Goal: Transaction & Acquisition: Obtain resource

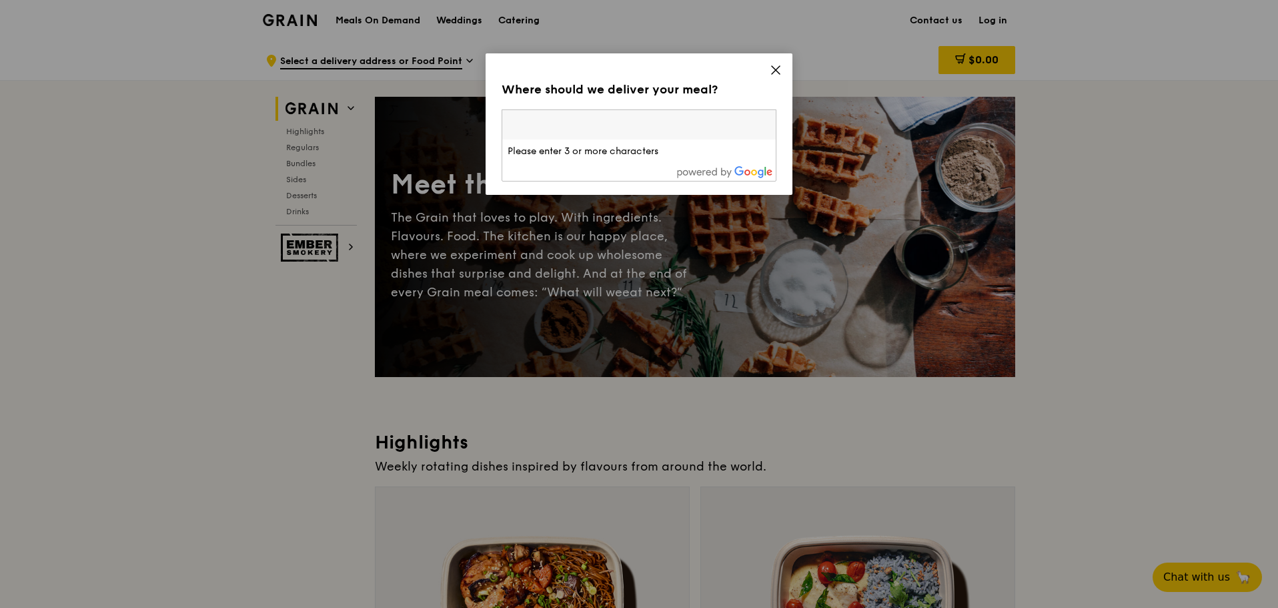
click at [776, 70] on icon at bounding box center [776, 70] width 8 height 8
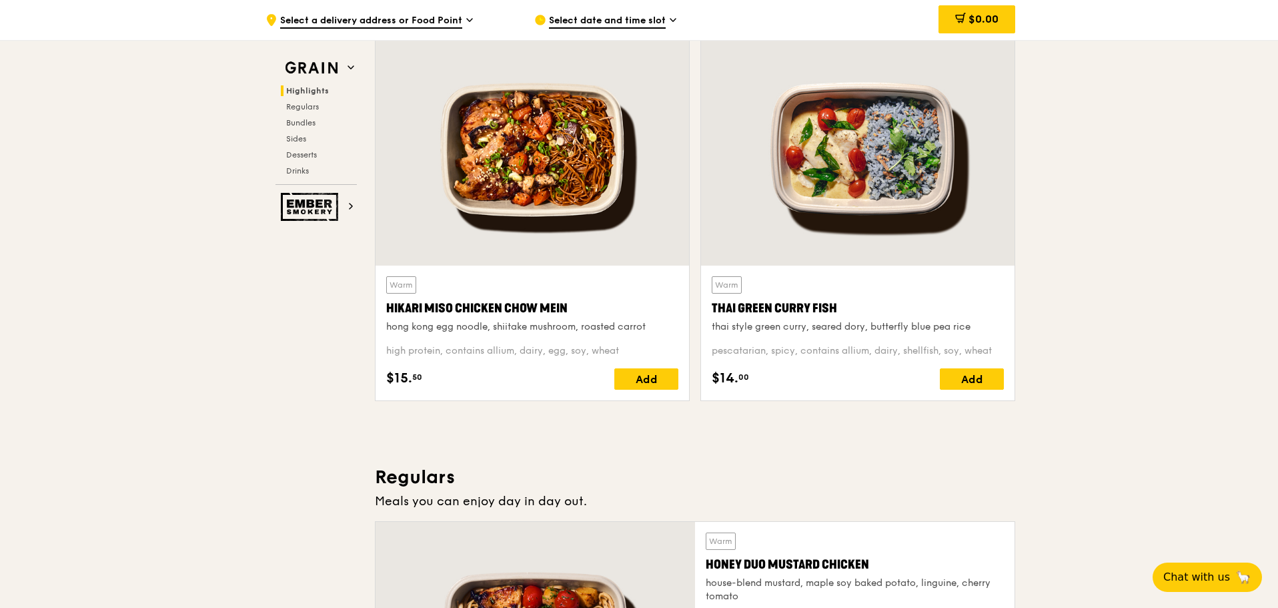
scroll to position [467, 0]
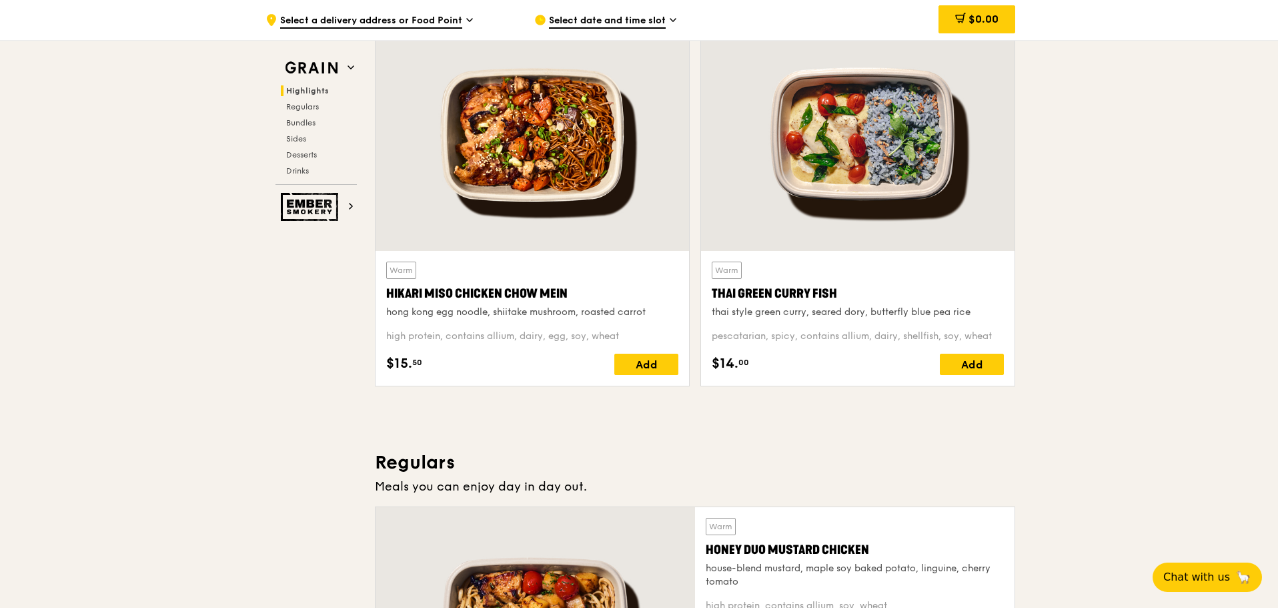
click at [576, 226] on div at bounding box center [533, 134] width 314 height 231
click at [904, 141] on div at bounding box center [858, 134] width 314 height 231
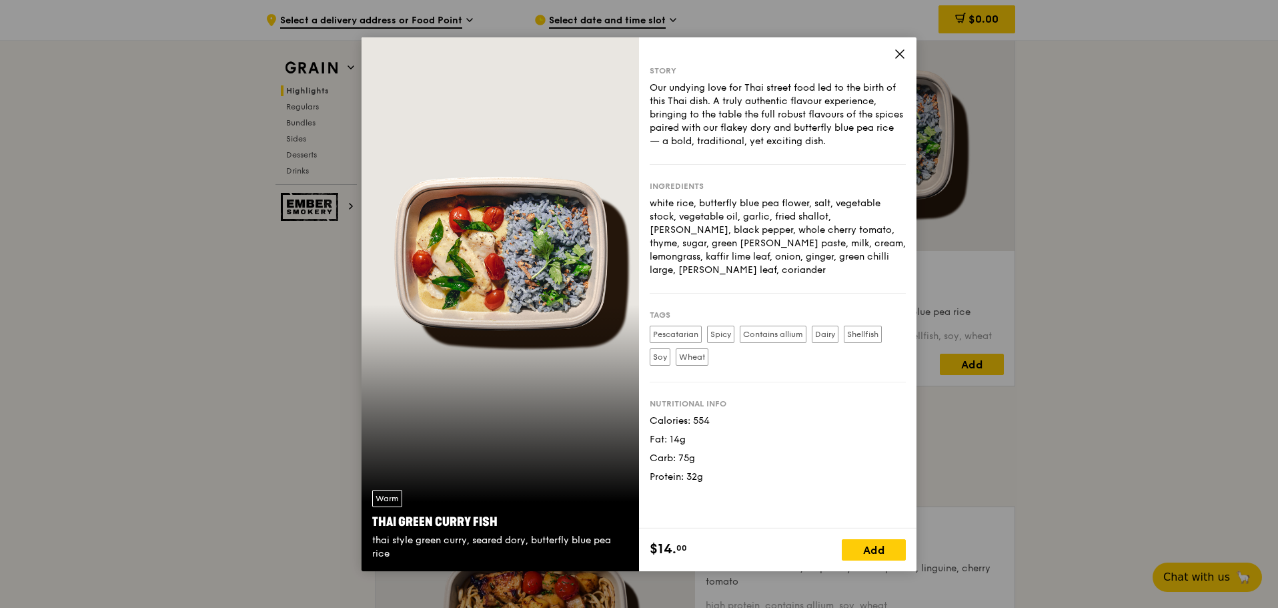
click at [1088, 211] on div "Warm Thai Green [PERSON_NAME] Fish thai style green [PERSON_NAME], seared dory,…" at bounding box center [639, 304] width 1278 height 608
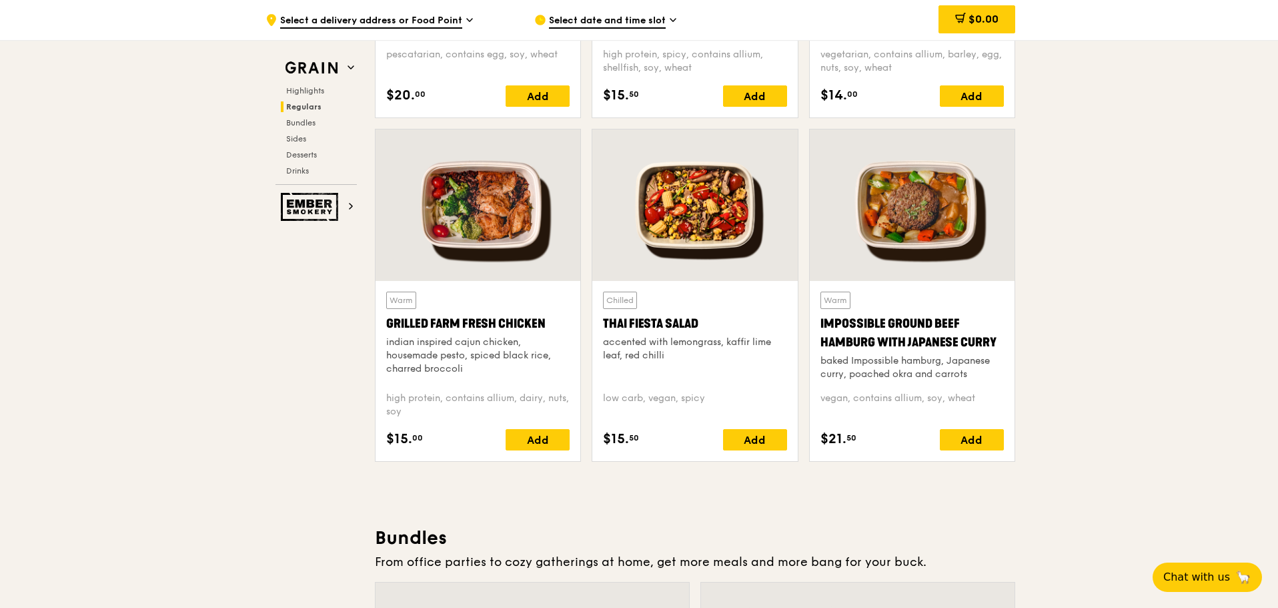
scroll to position [1468, 0]
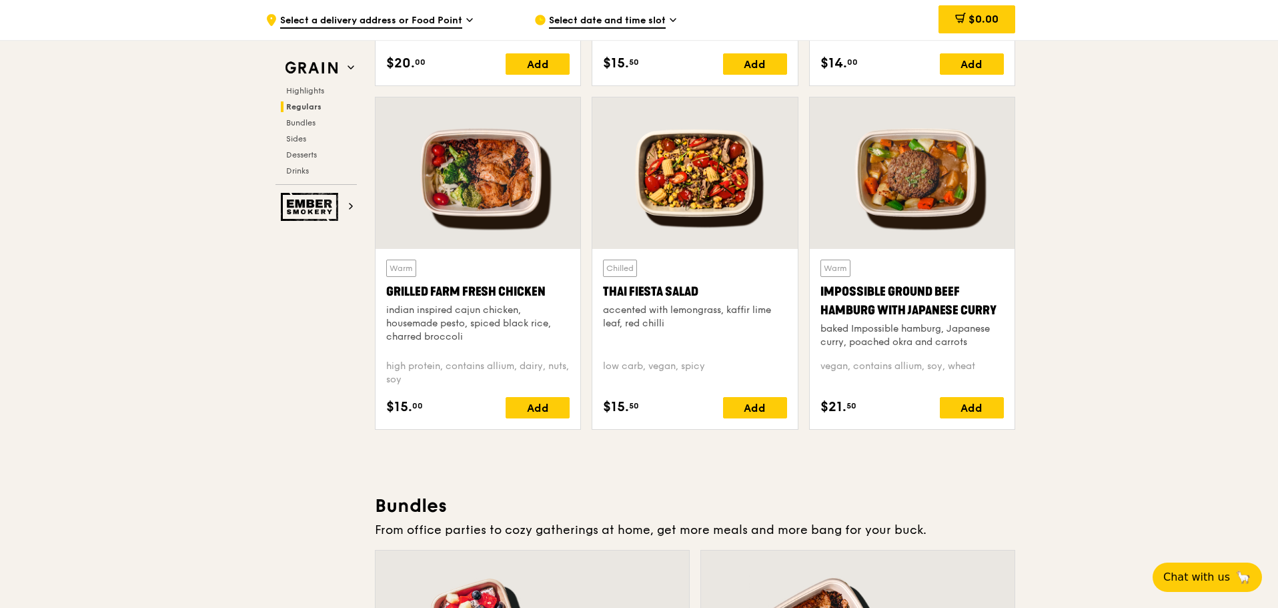
click at [967, 193] on div at bounding box center [912, 172] width 205 height 151
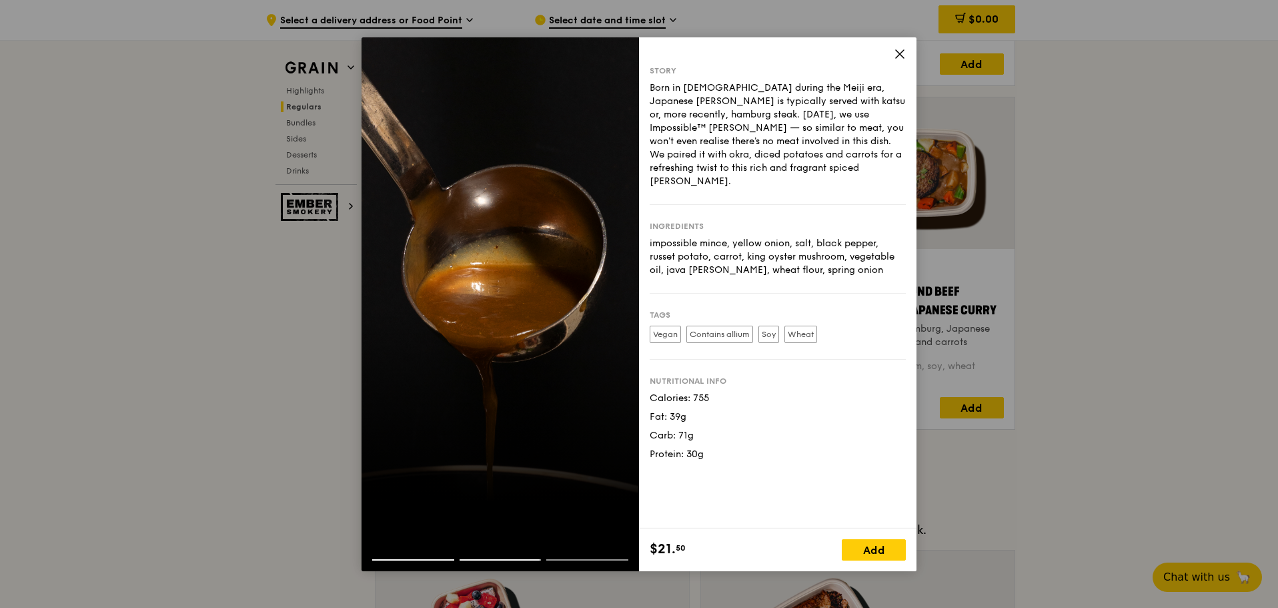
click at [1148, 249] on div "Story Born in [DEMOGRAPHIC_DATA] during the Meiji era, Japanese [PERSON_NAME] i…" at bounding box center [639, 304] width 1278 height 608
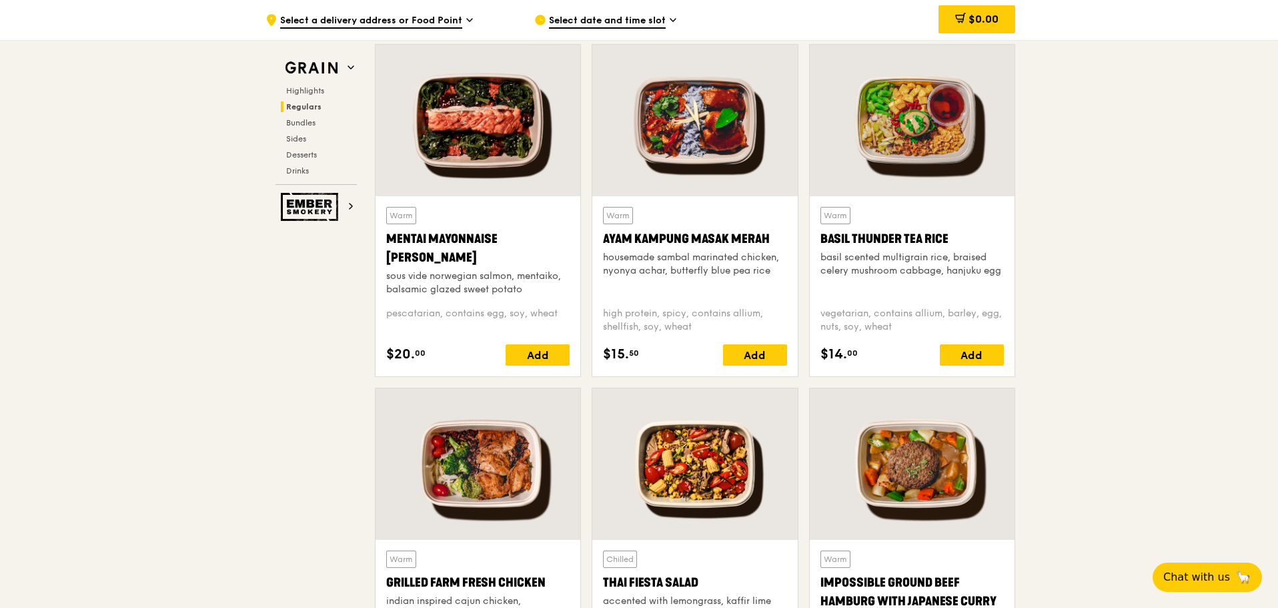
scroll to position [1201, 0]
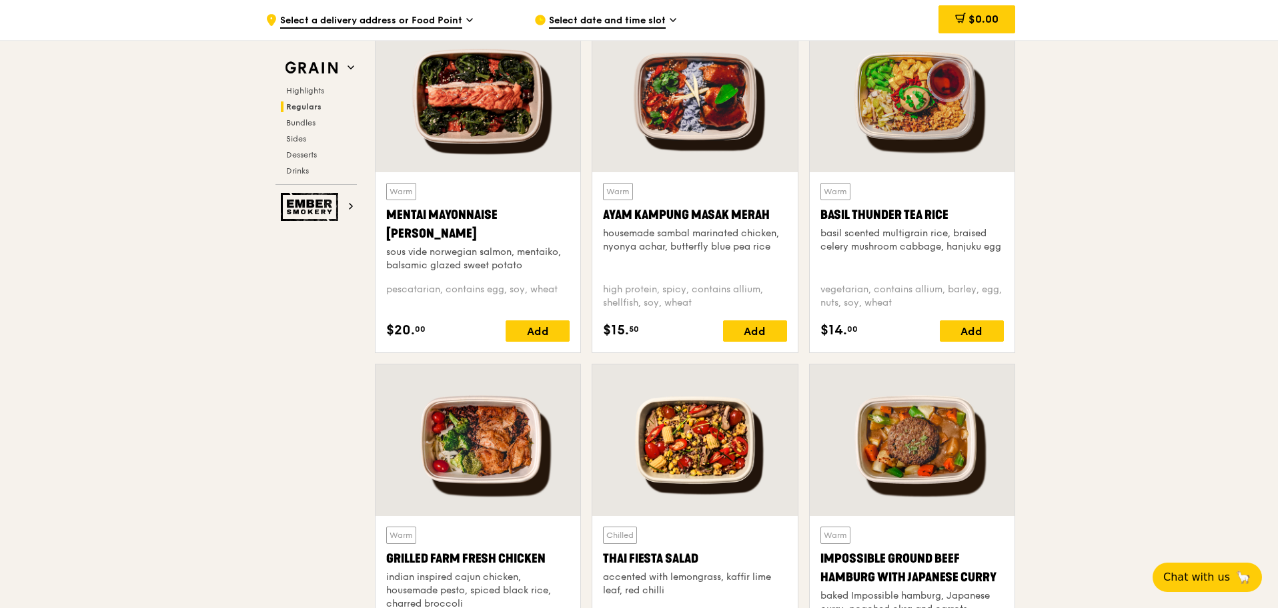
click at [700, 113] on div at bounding box center [694, 96] width 205 height 151
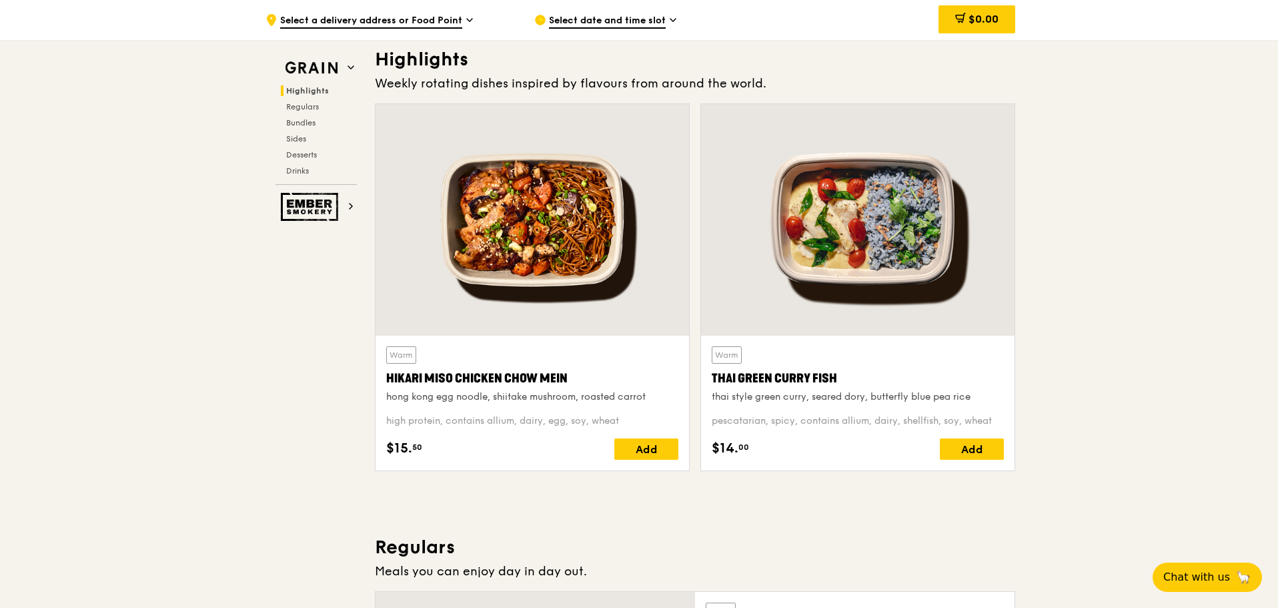
scroll to position [400, 0]
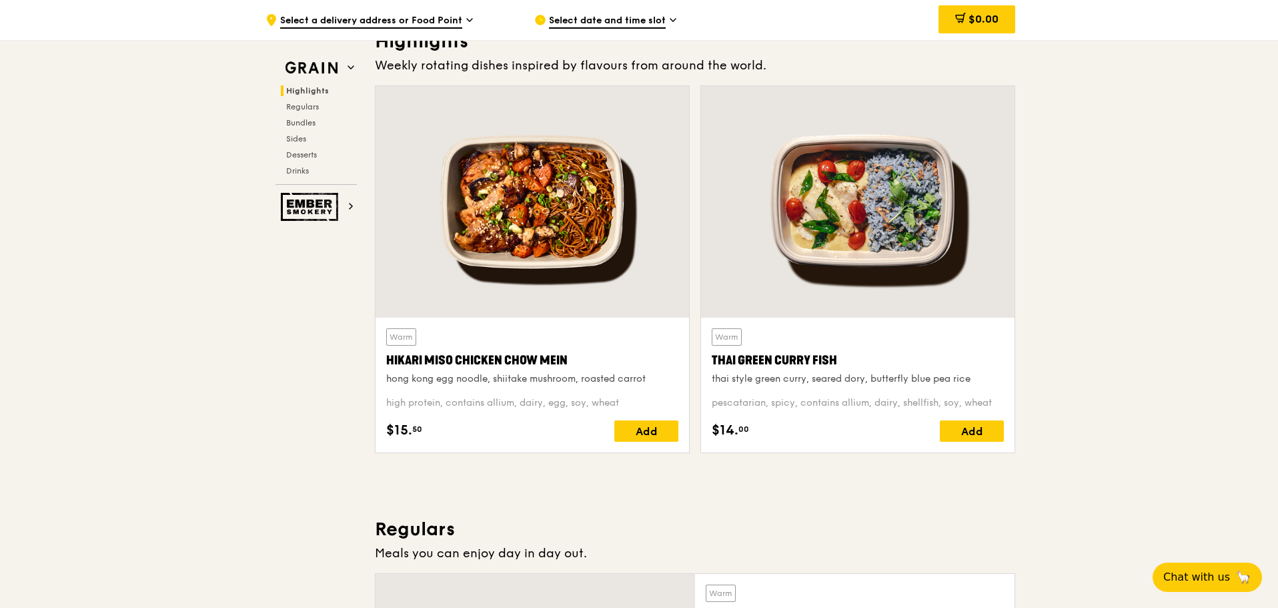
click at [903, 236] on div at bounding box center [858, 201] width 314 height 231
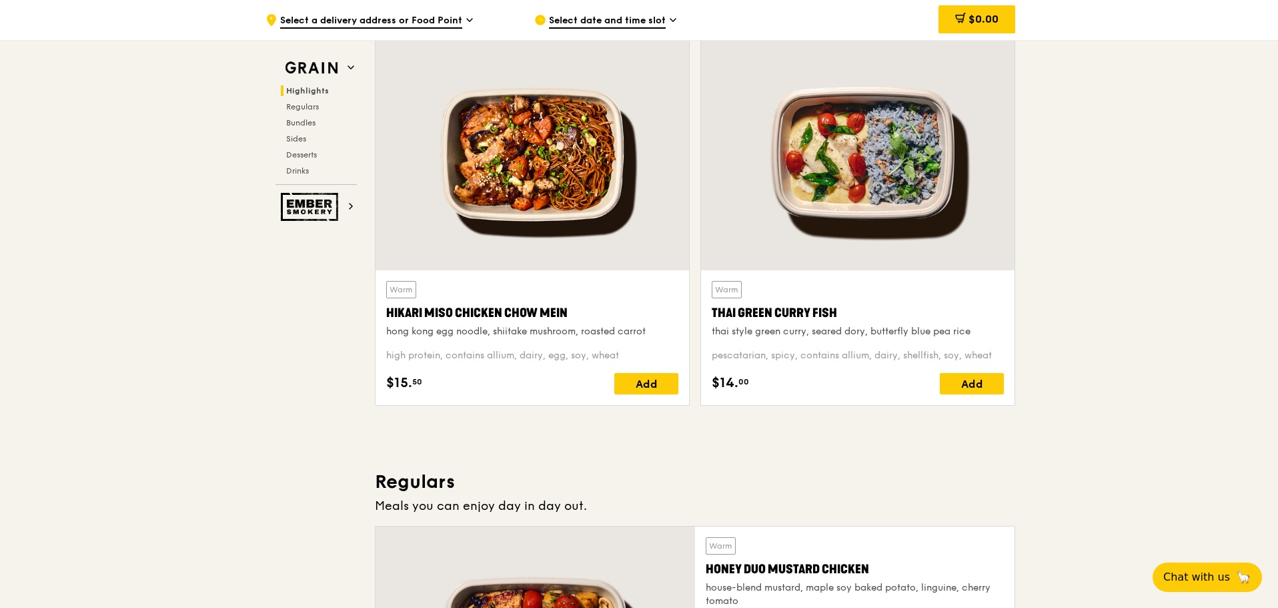
scroll to position [427, 0]
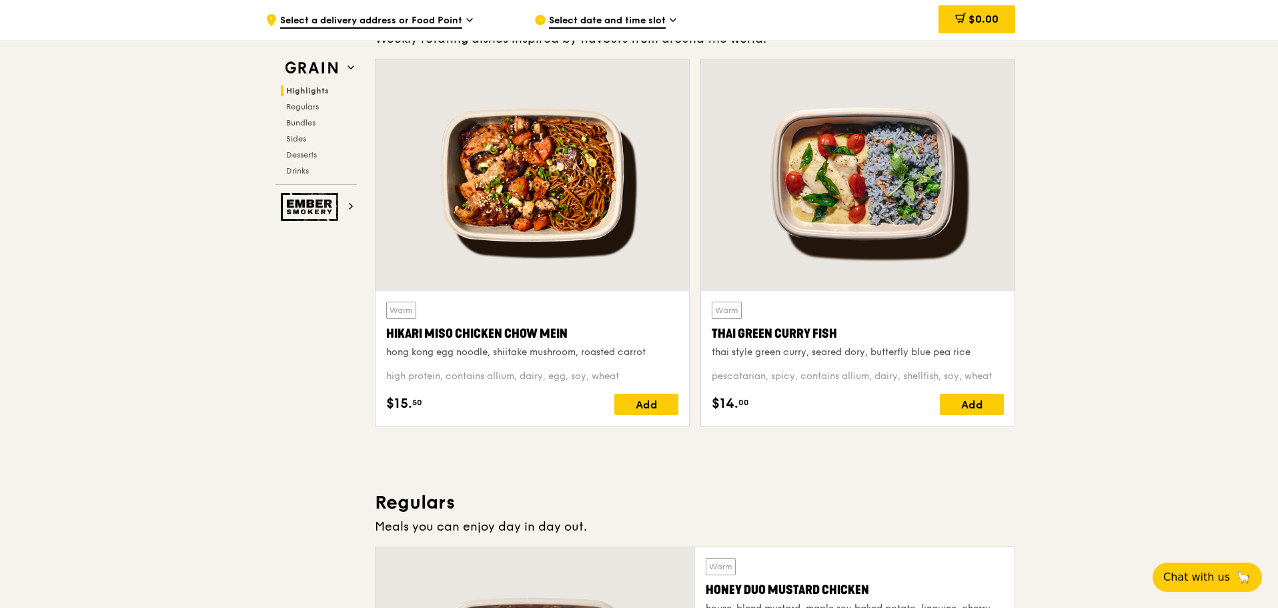
click at [565, 192] on div at bounding box center [533, 174] width 314 height 231
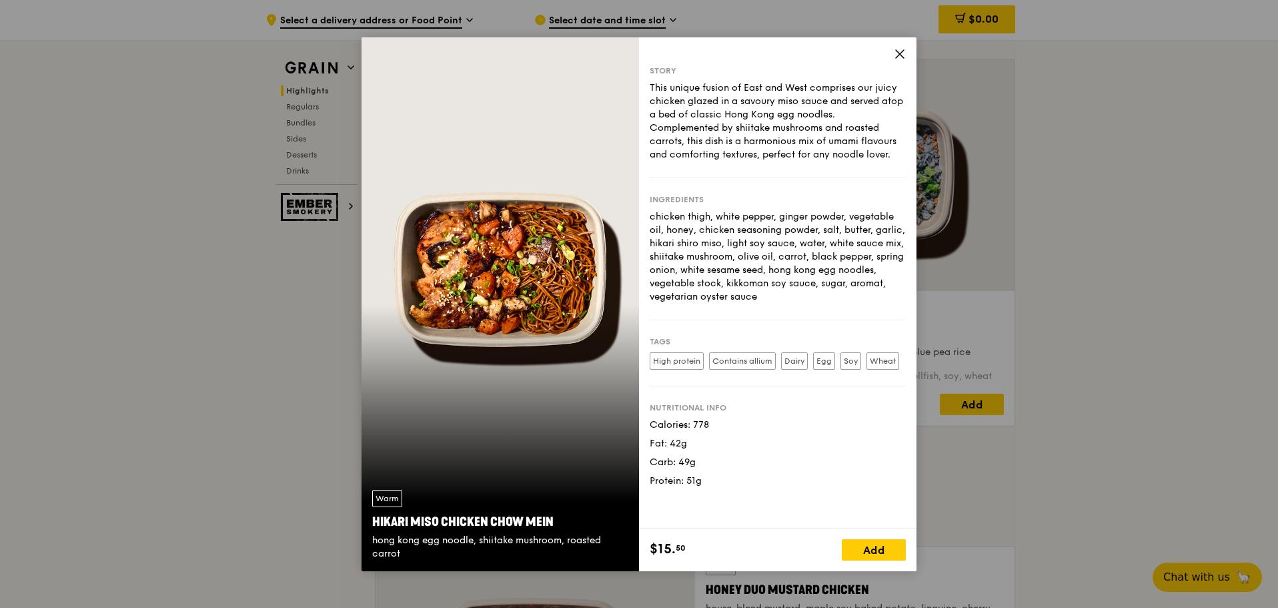
click at [1106, 192] on div "Warm Hikari Miso Chicken Chow Mein hong kong egg noodle, shiitake mushroom, roa…" at bounding box center [639, 304] width 1278 height 608
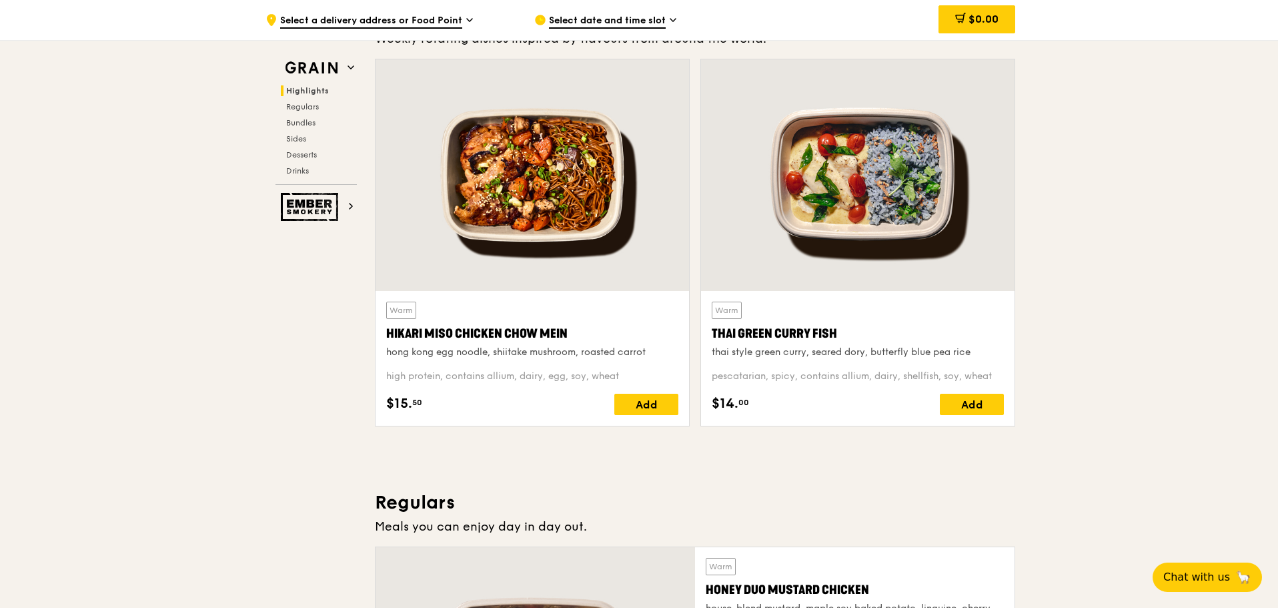
click at [885, 181] on div at bounding box center [858, 174] width 314 height 231
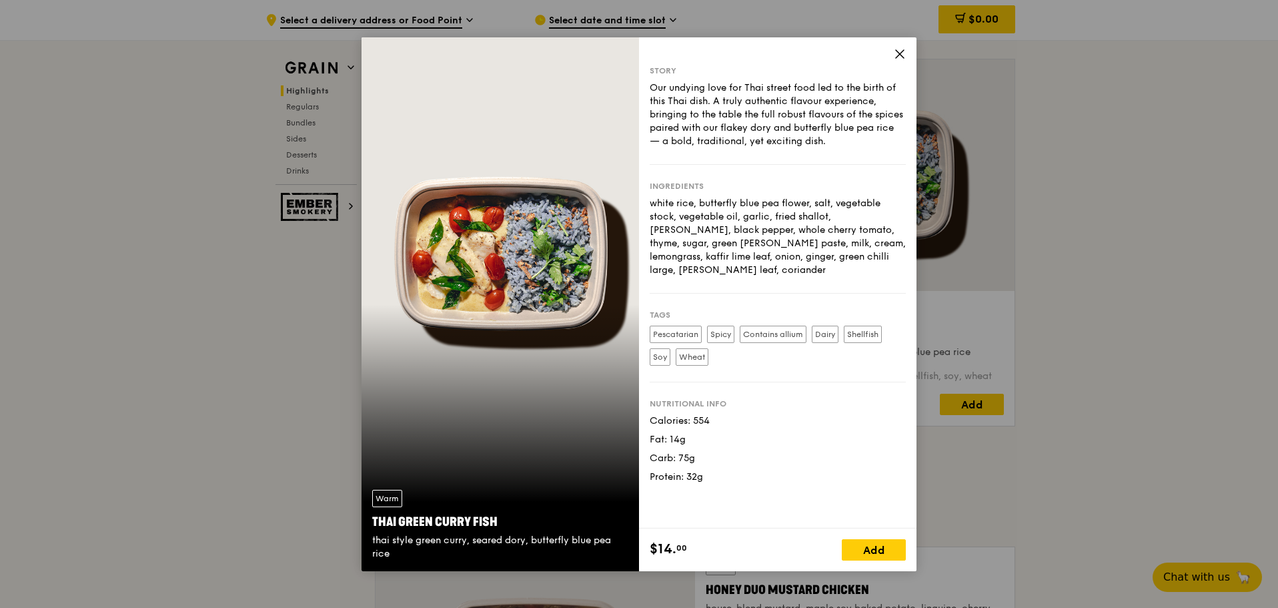
click at [1120, 207] on div "Warm Thai Green [PERSON_NAME] Fish thai style green [PERSON_NAME], seared dory,…" at bounding box center [639, 304] width 1278 height 608
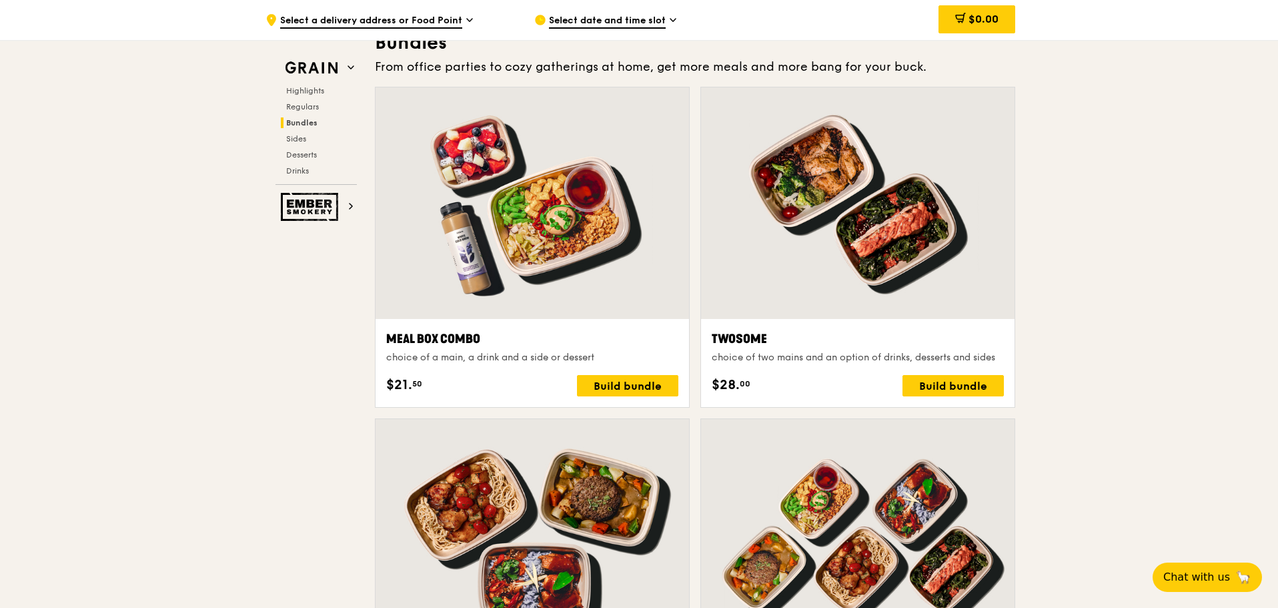
scroll to position [1961, 0]
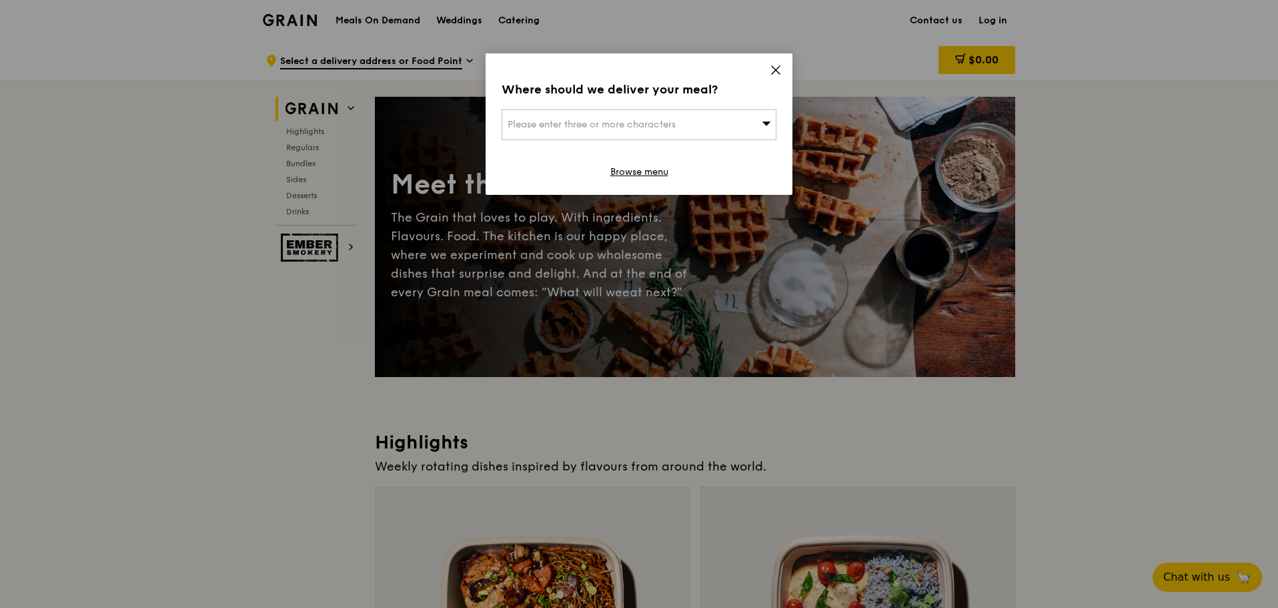
click at [777, 71] on icon at bounding box center [776, 70] width 8 height 8
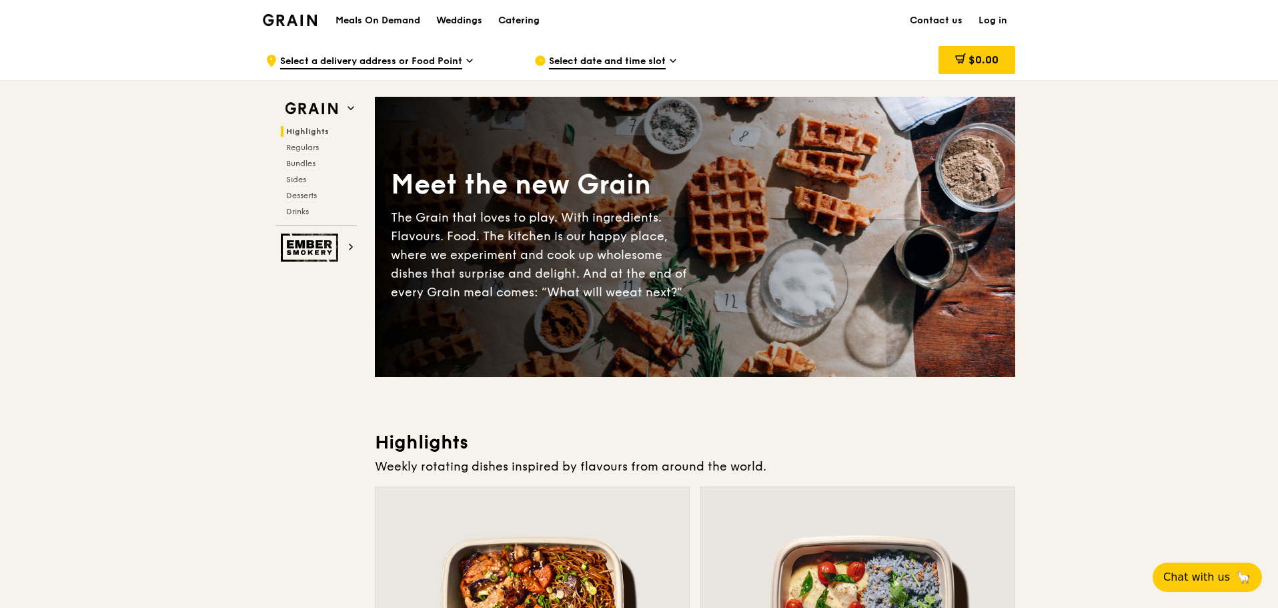
click at [502, 17] on div "Catering" at bounding box center [518, 21] width 41 height 40
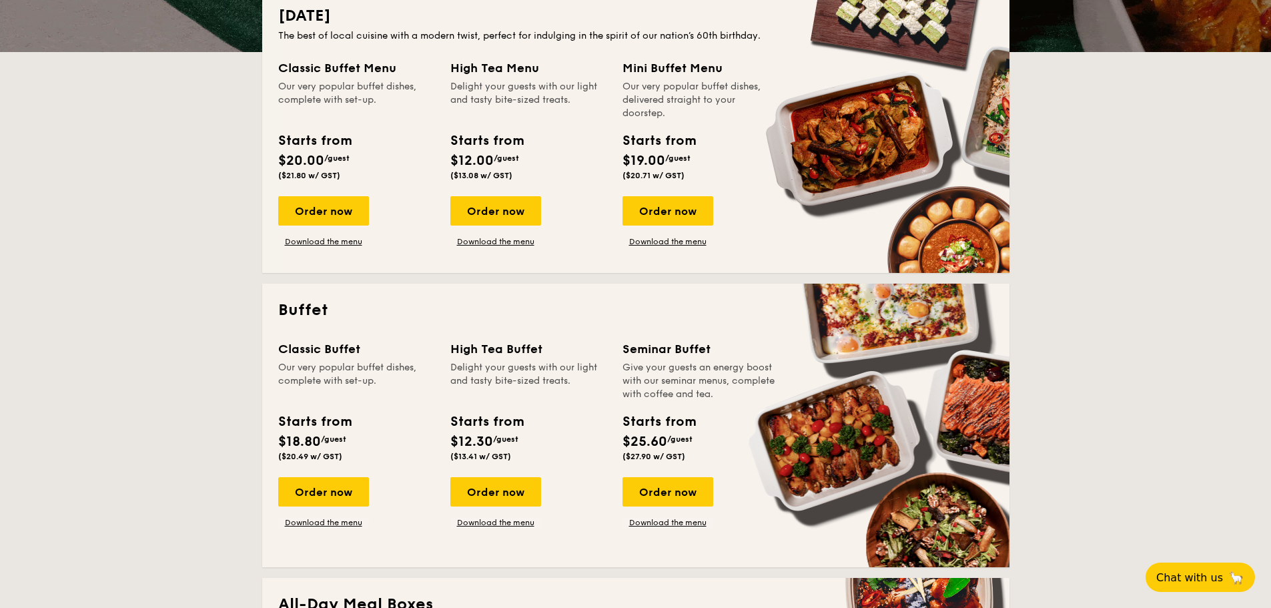
scroll to position [200, 0]
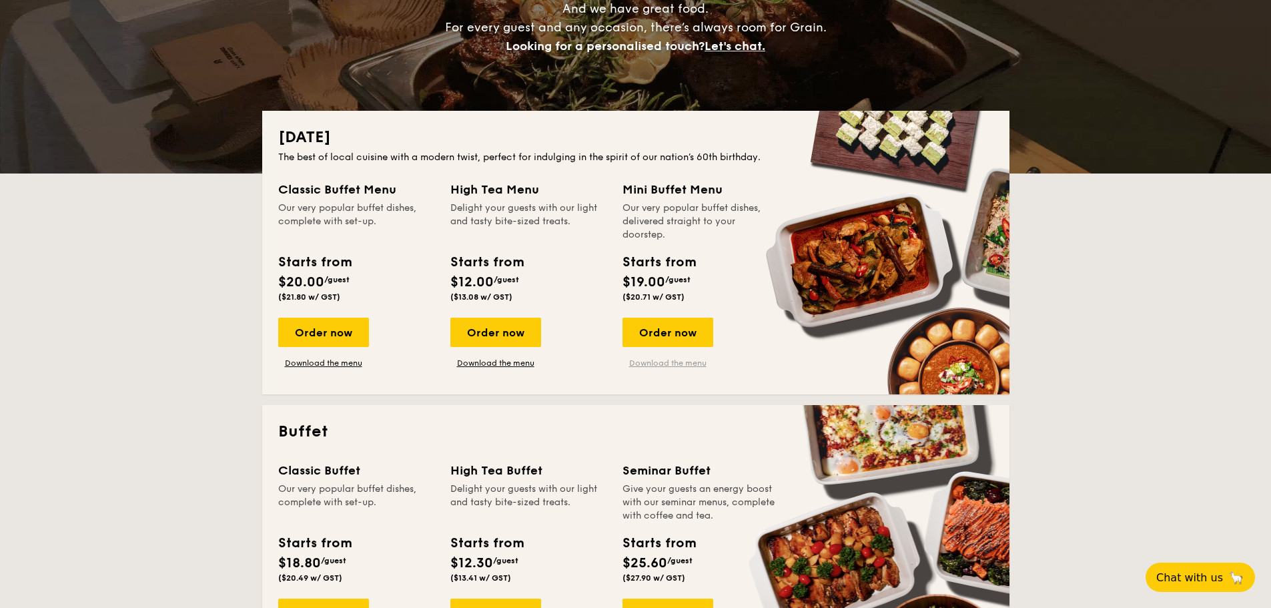
click at [674, 365] on link "Download the menu" at bounding box center [667, 363] width 91 height 11
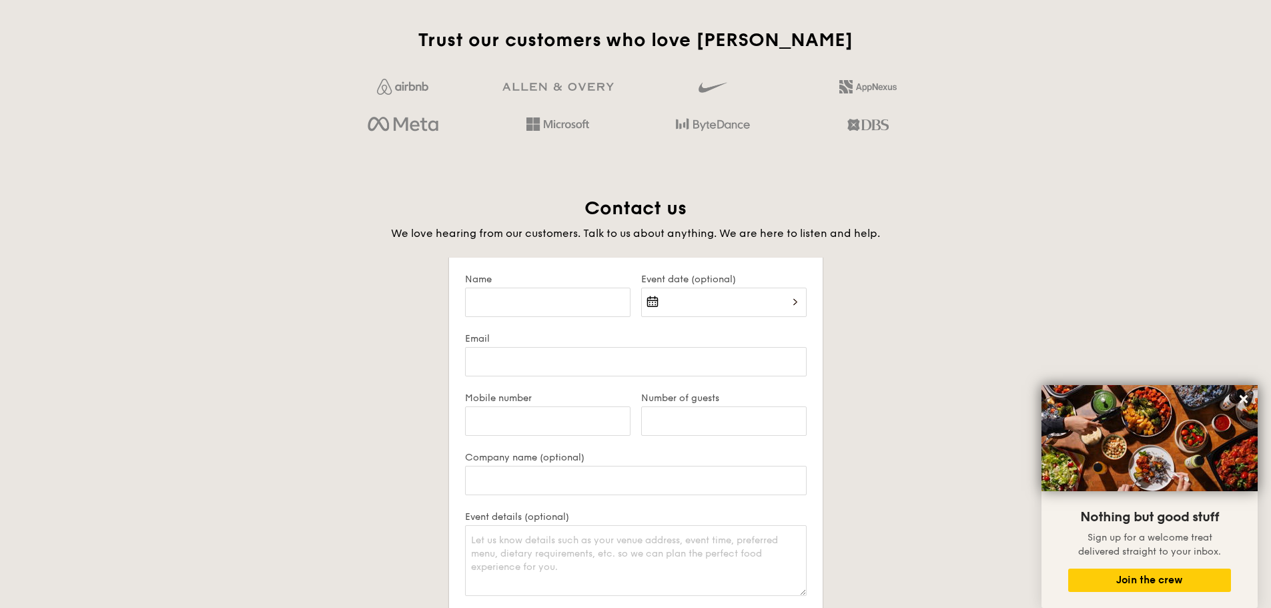
scroll to position [2402, 0]
